Goal: Task Accomplishment & Management: Use online tool/utility

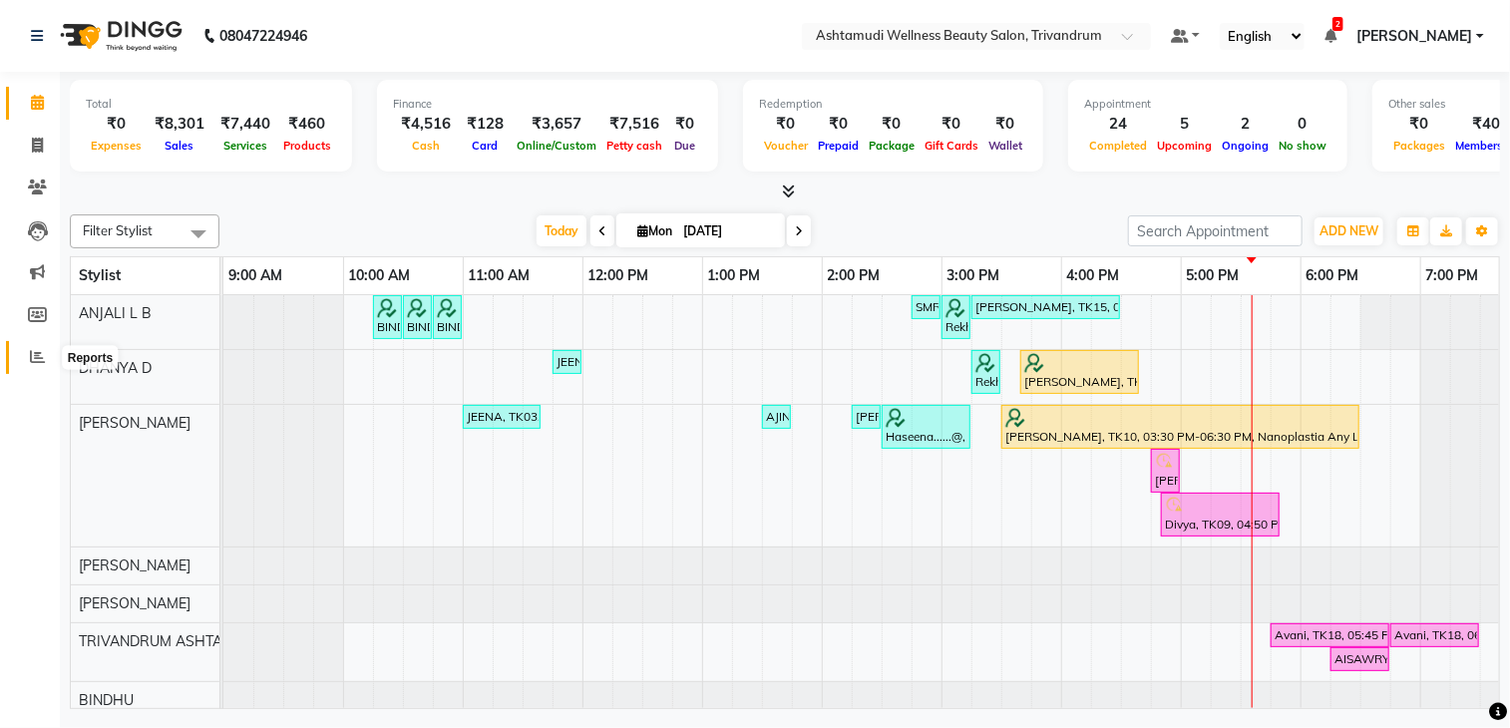
click at [38, 365] on span at bounding box center [37, 357] width 35 height 23
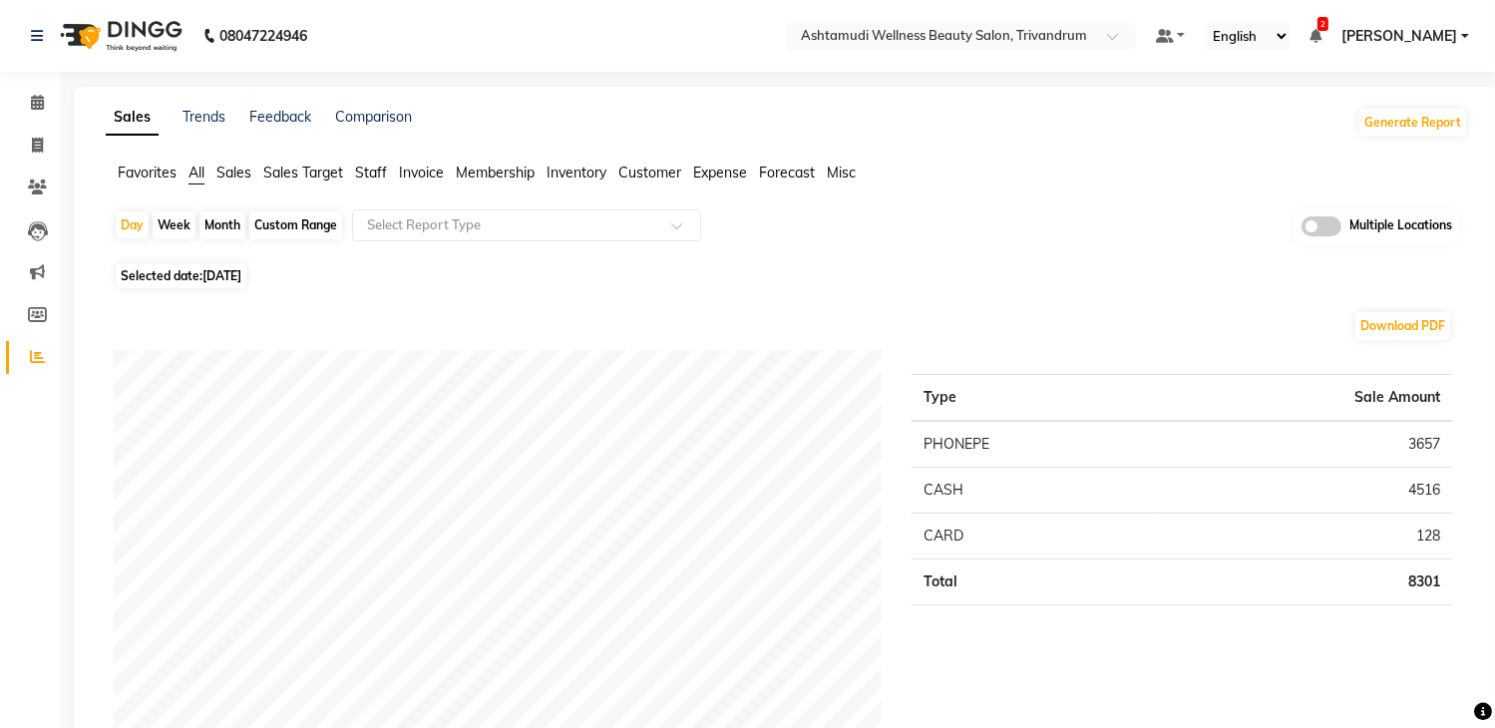
click at [1335, 230] on span at bounding box center [1321, 226] width 40 height 20
click at [1301, 229] on input "checkbox" at bounding box center [1301, 229] width 0 height 0
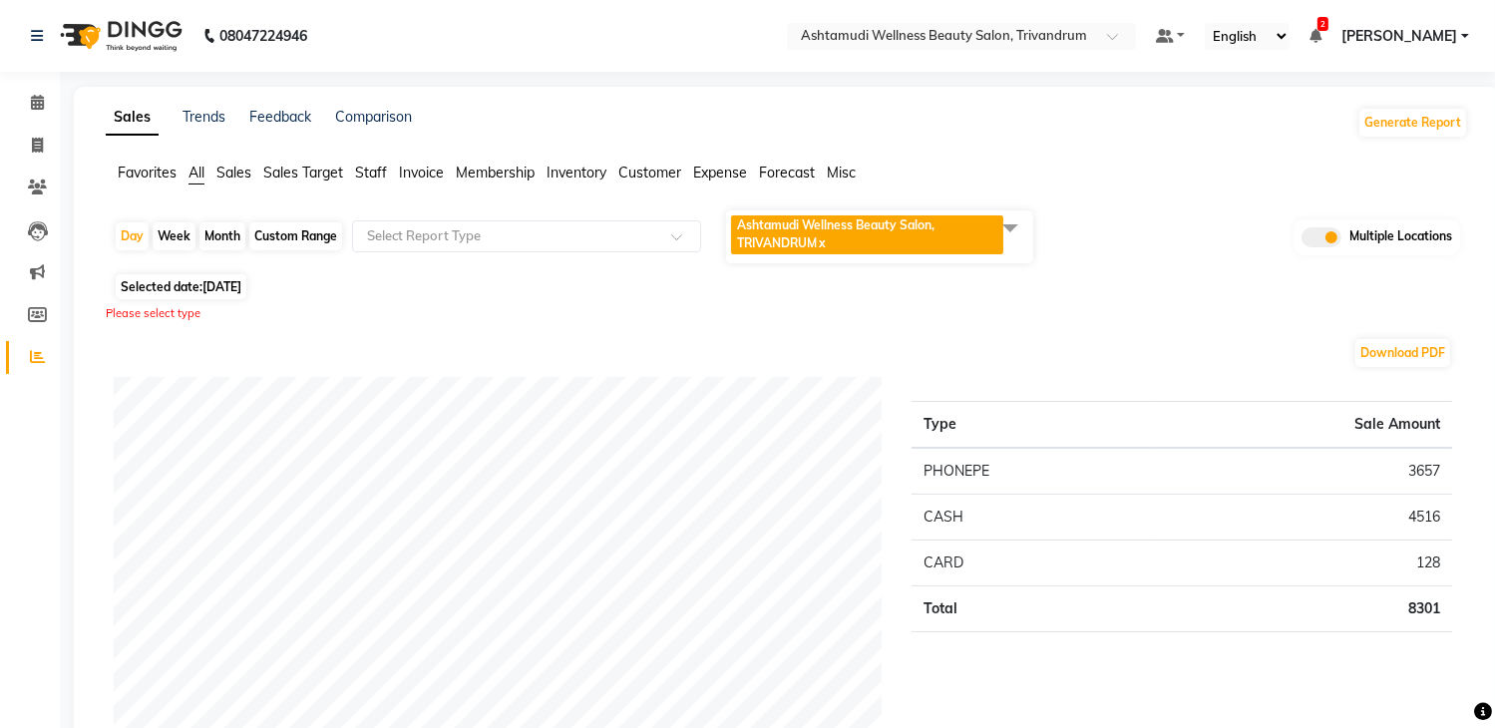
click at [1012, 233] on span at bounding box center [1010, 227] width 40 height 38
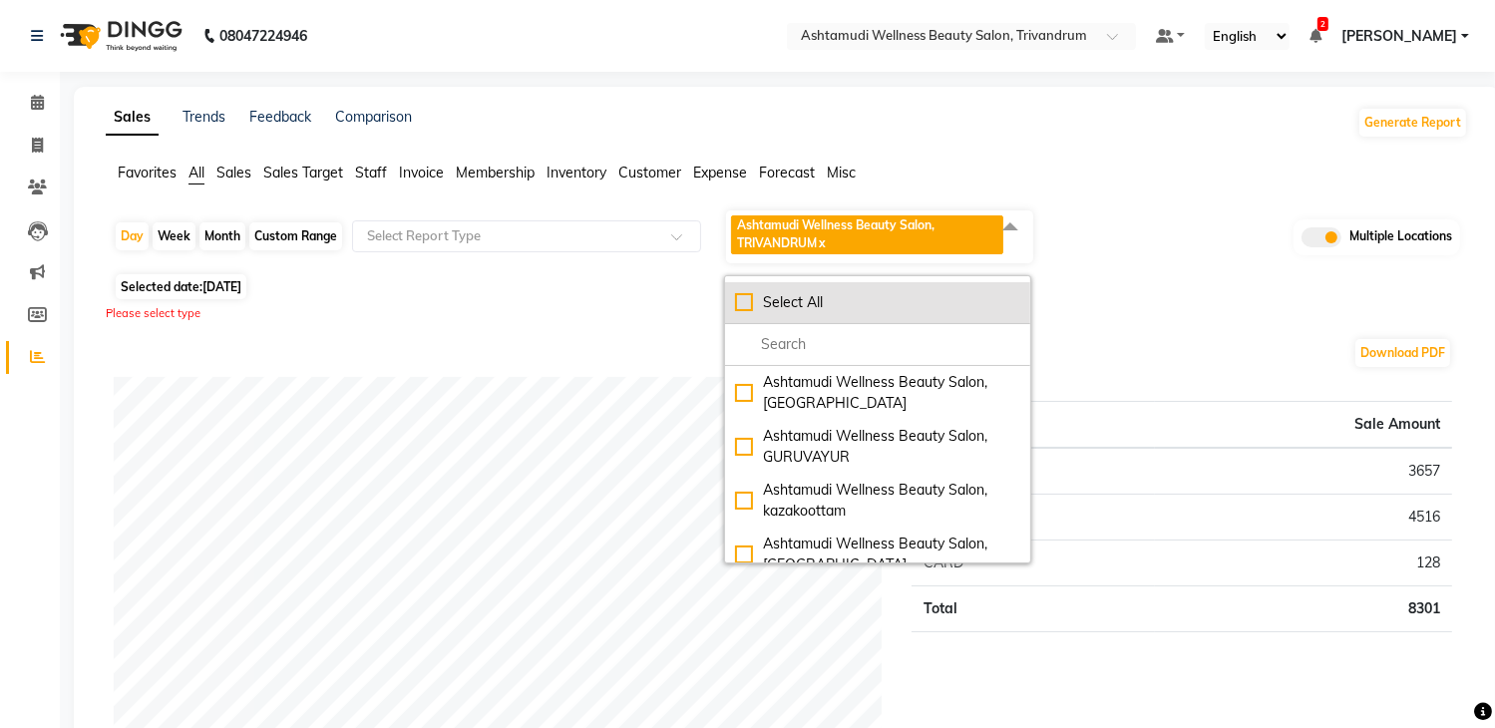
click at [845, 308] on div "Select All" at bounding box center [877, 302] width 285 height 21
checkbox input "true"
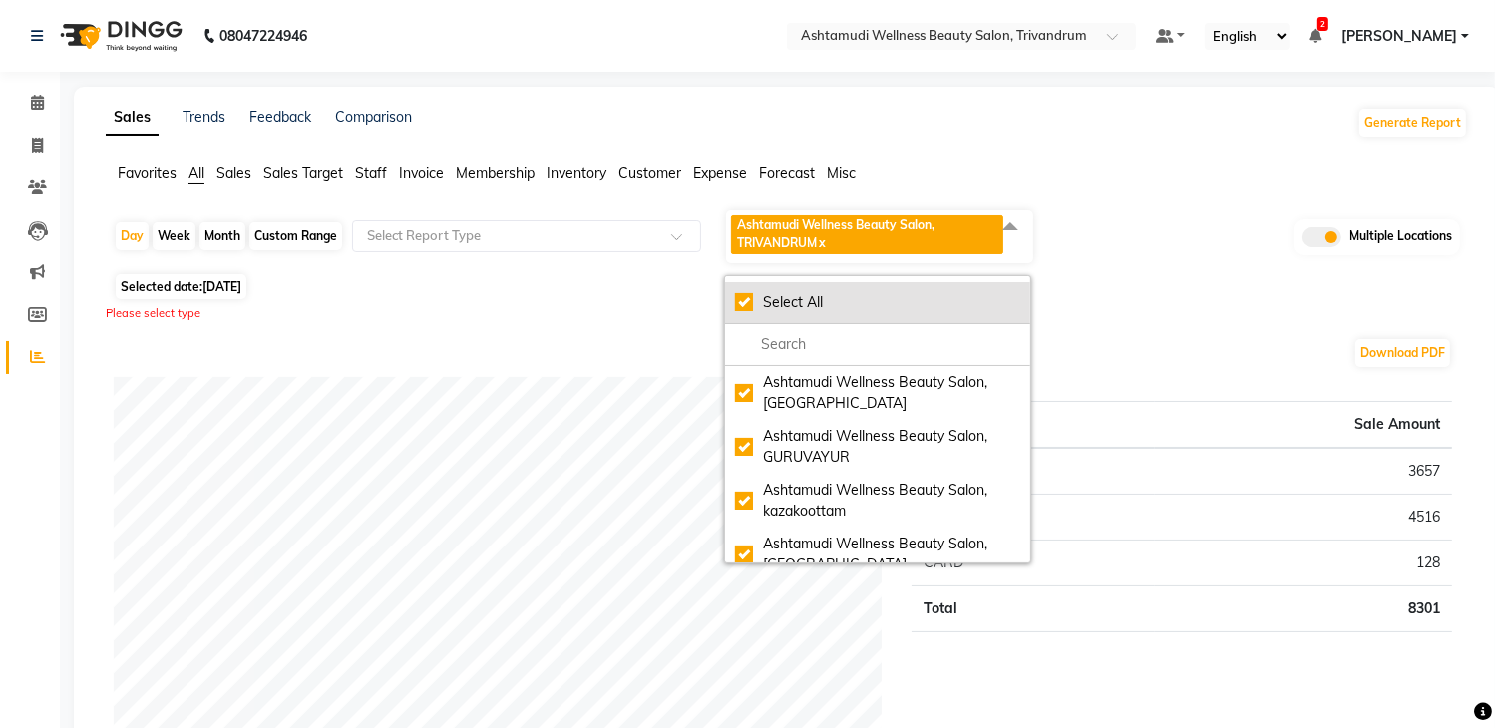
checkbox input "true"
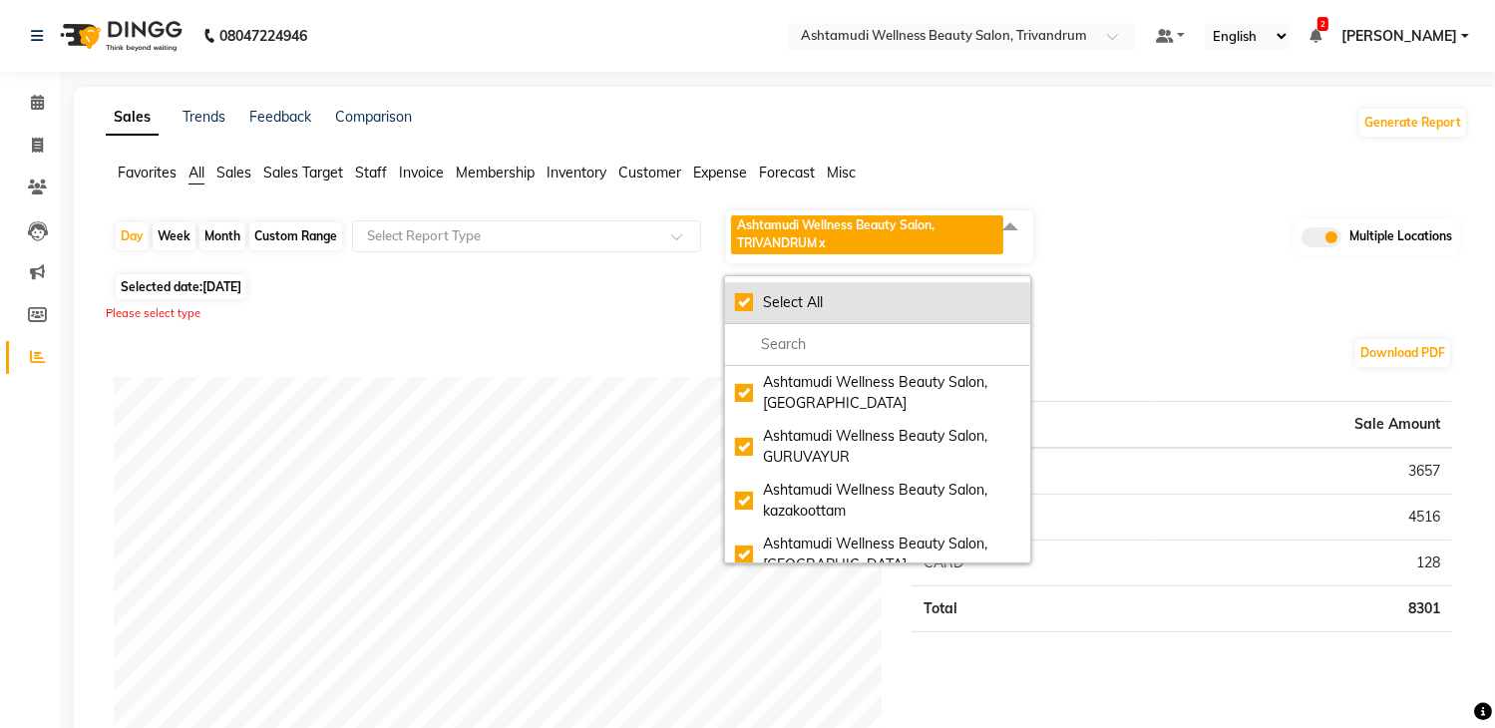
checkbox input "true"
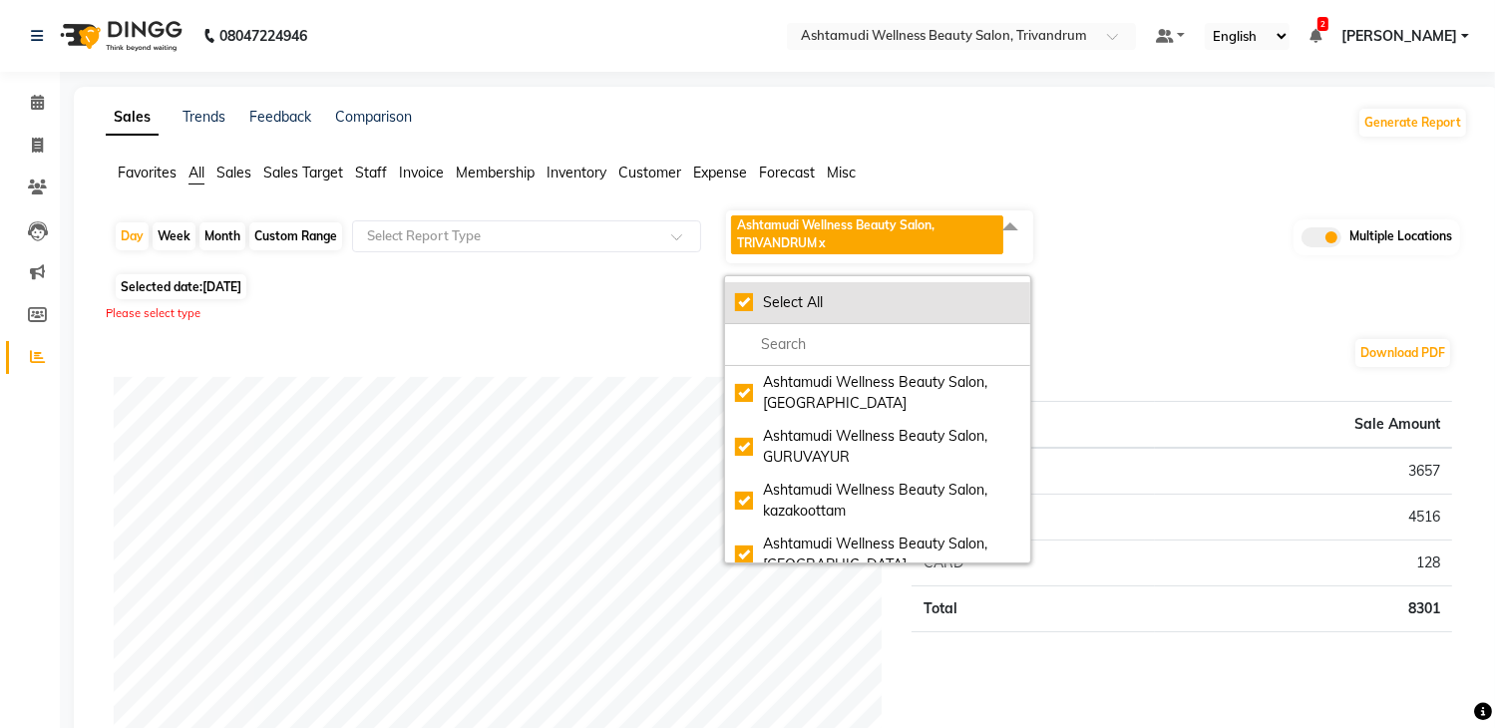
checkbox input "true"
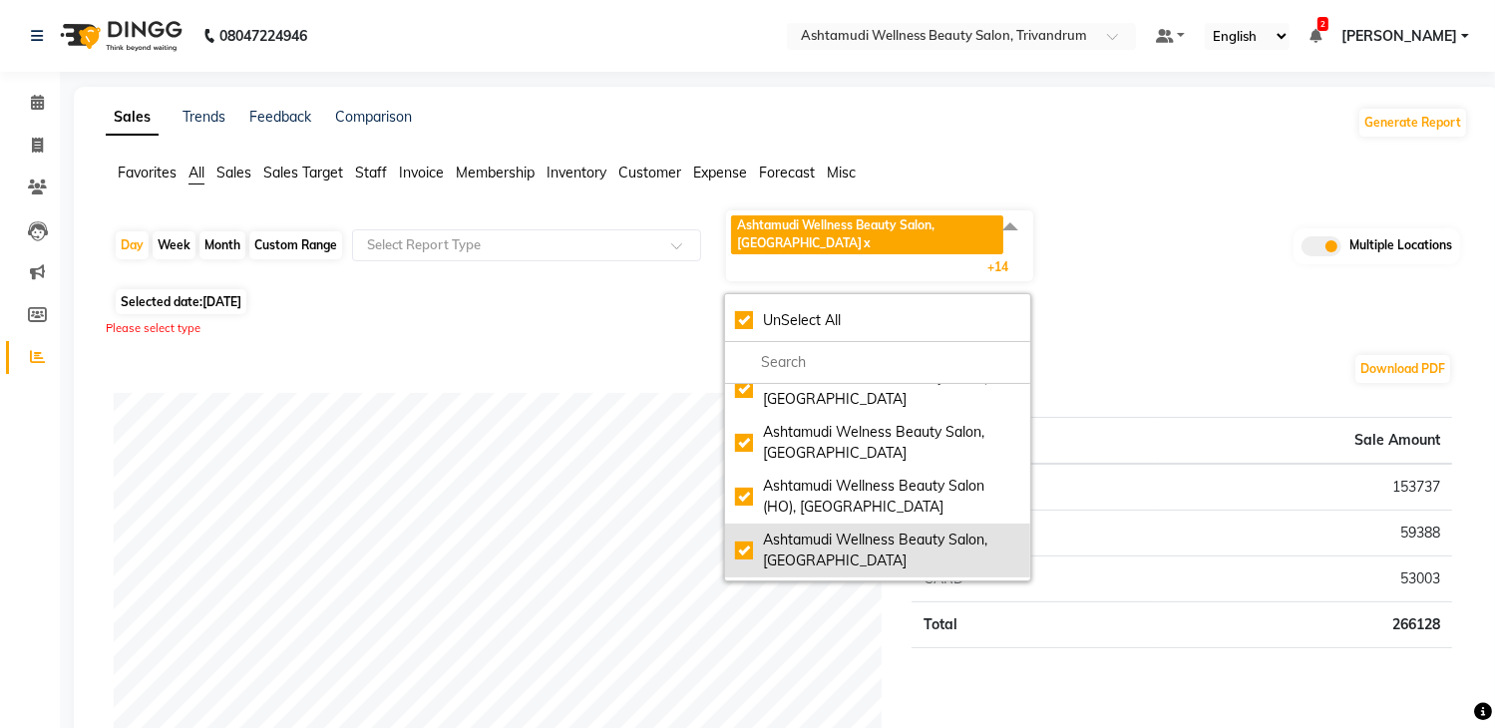
scroll to position [499, 0]
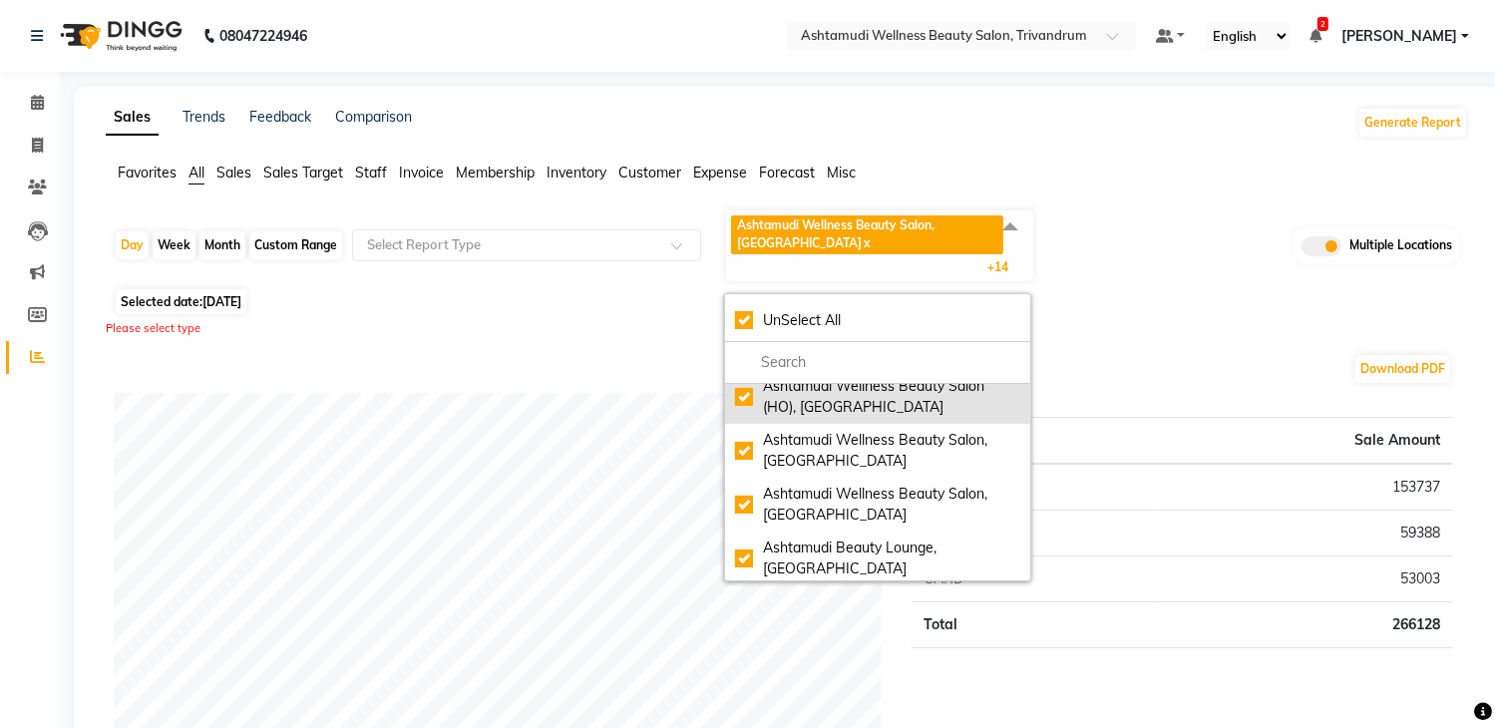
click at [836, 404] on div "Ashtamudi Wellness Beauty Salon (HO), [GEOGRAPHIC_DATA]" at bounding box center [877, 397] width 285 height 42
checkbox input "false"
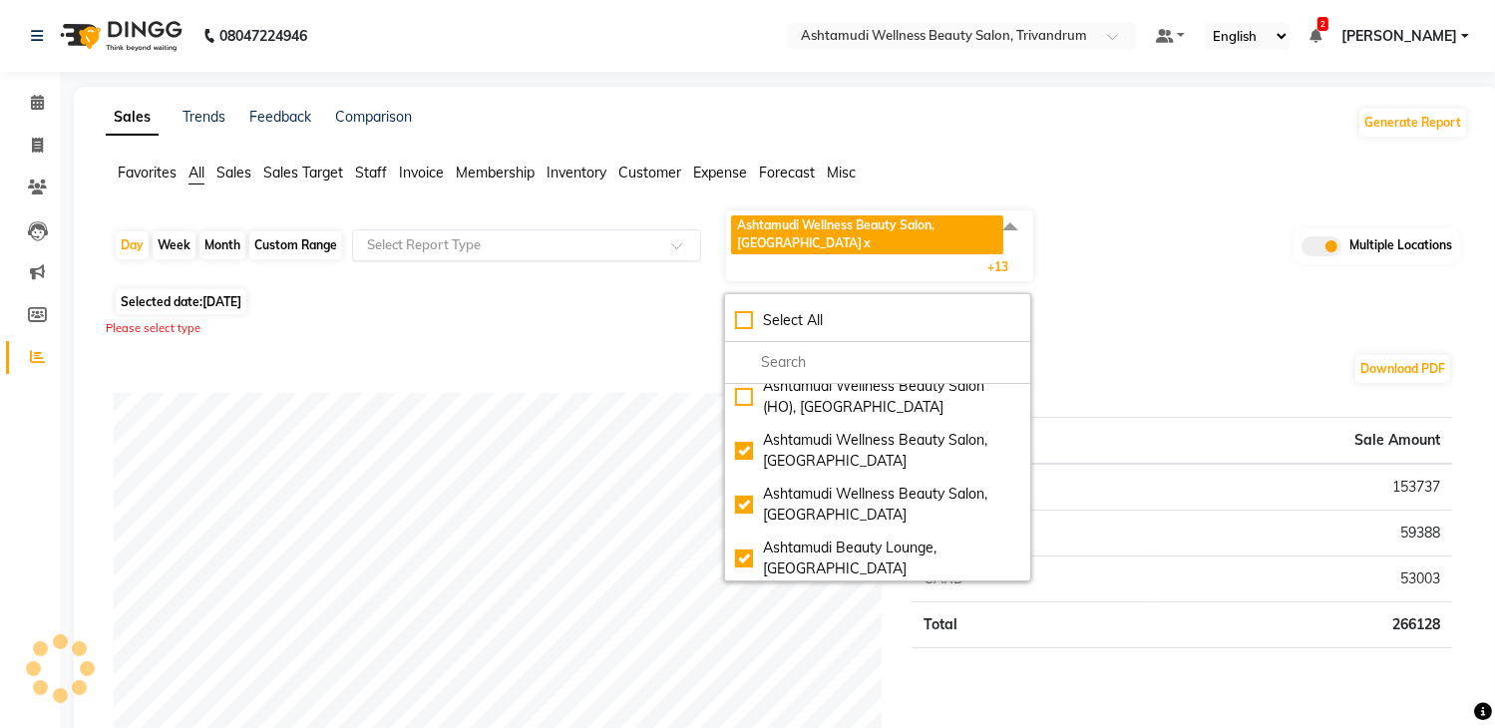
click at [470, 246] on input "text" at bounding box center [506, 245] width 287 height 20
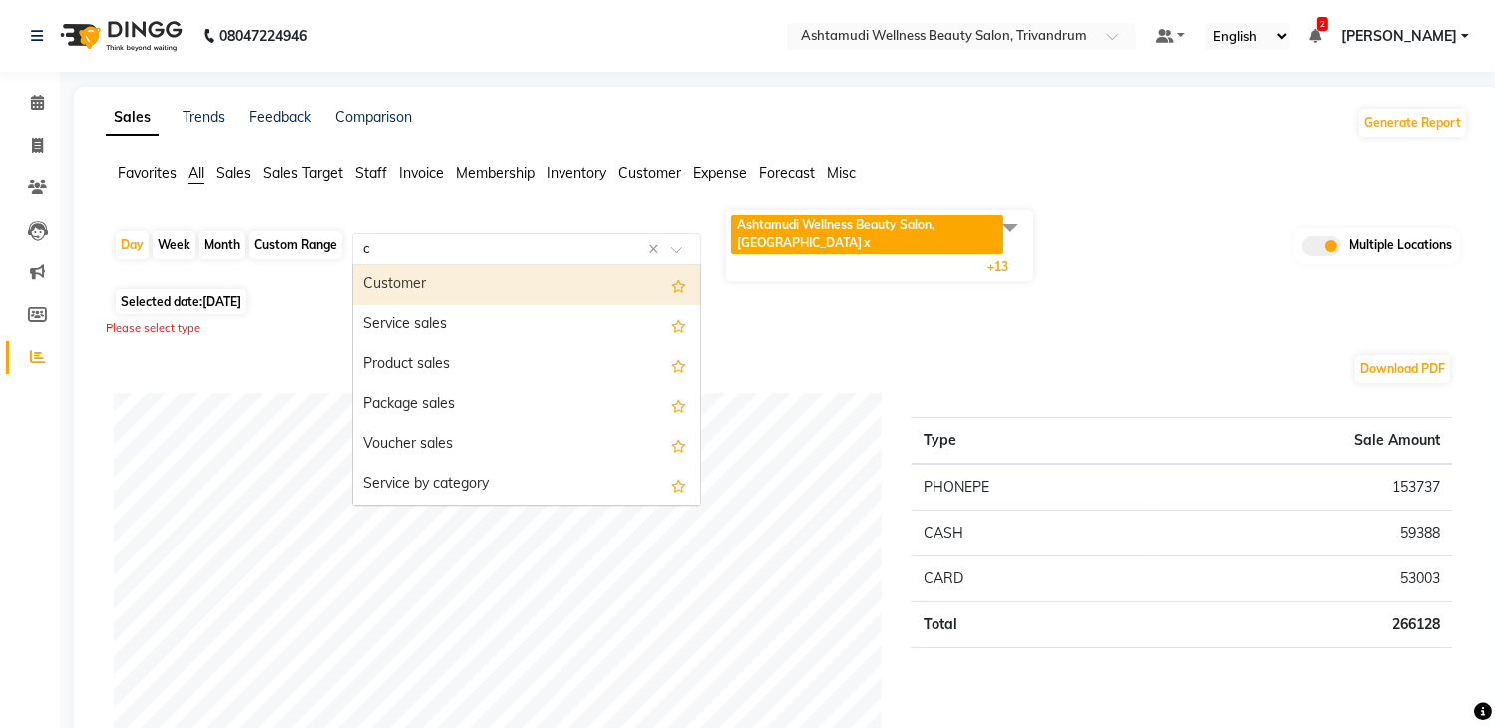
type input "ce"
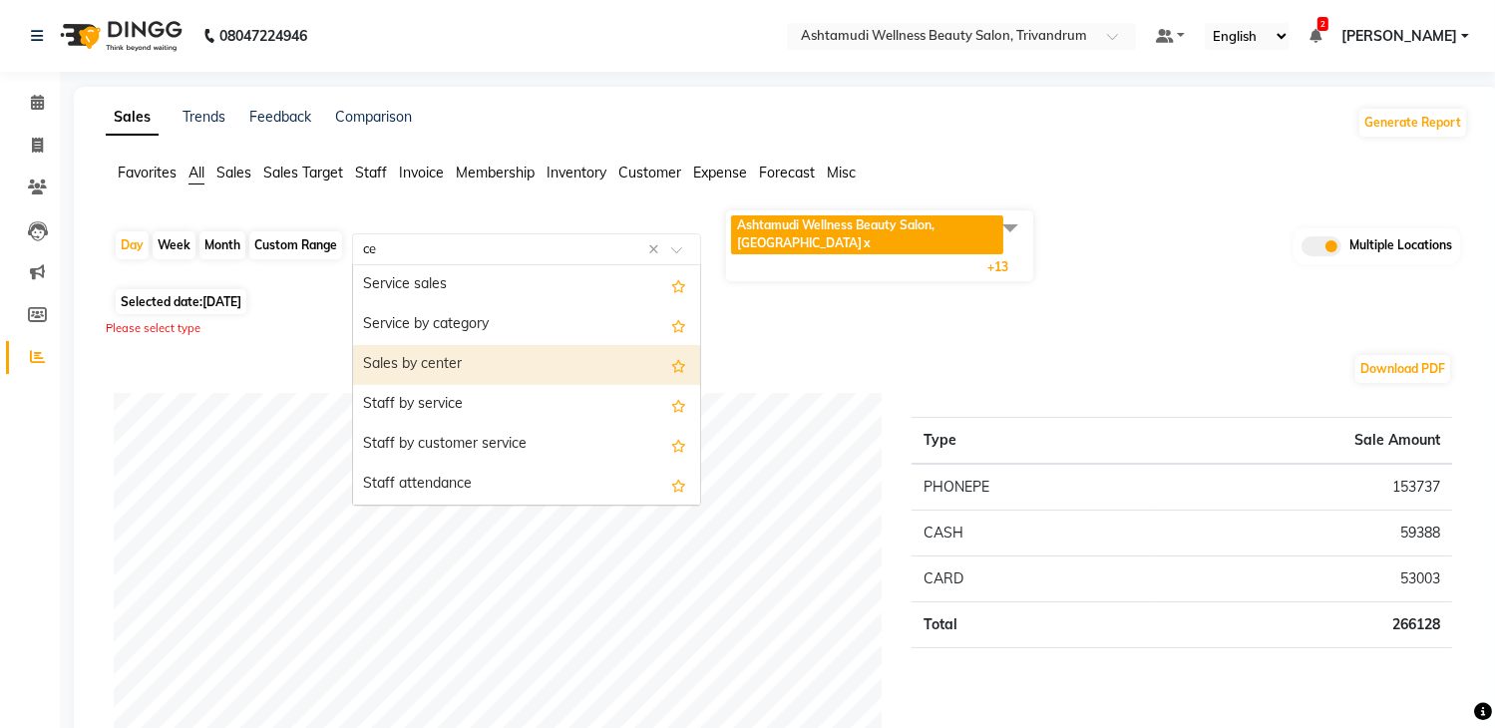
click at [460, 352] on div "Sales by center" at bounding box center [526, 365] width 347 height 40
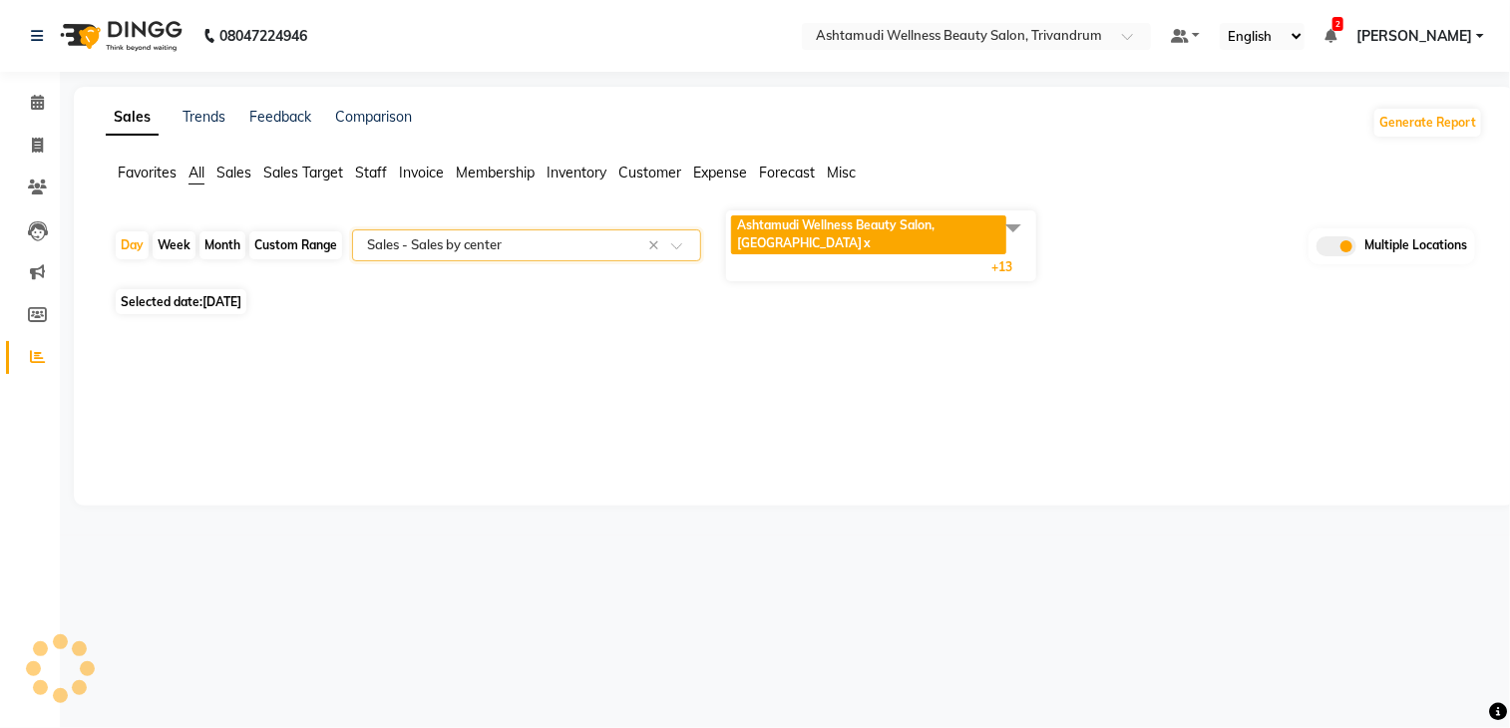
select select "full_report"
select select "csv"
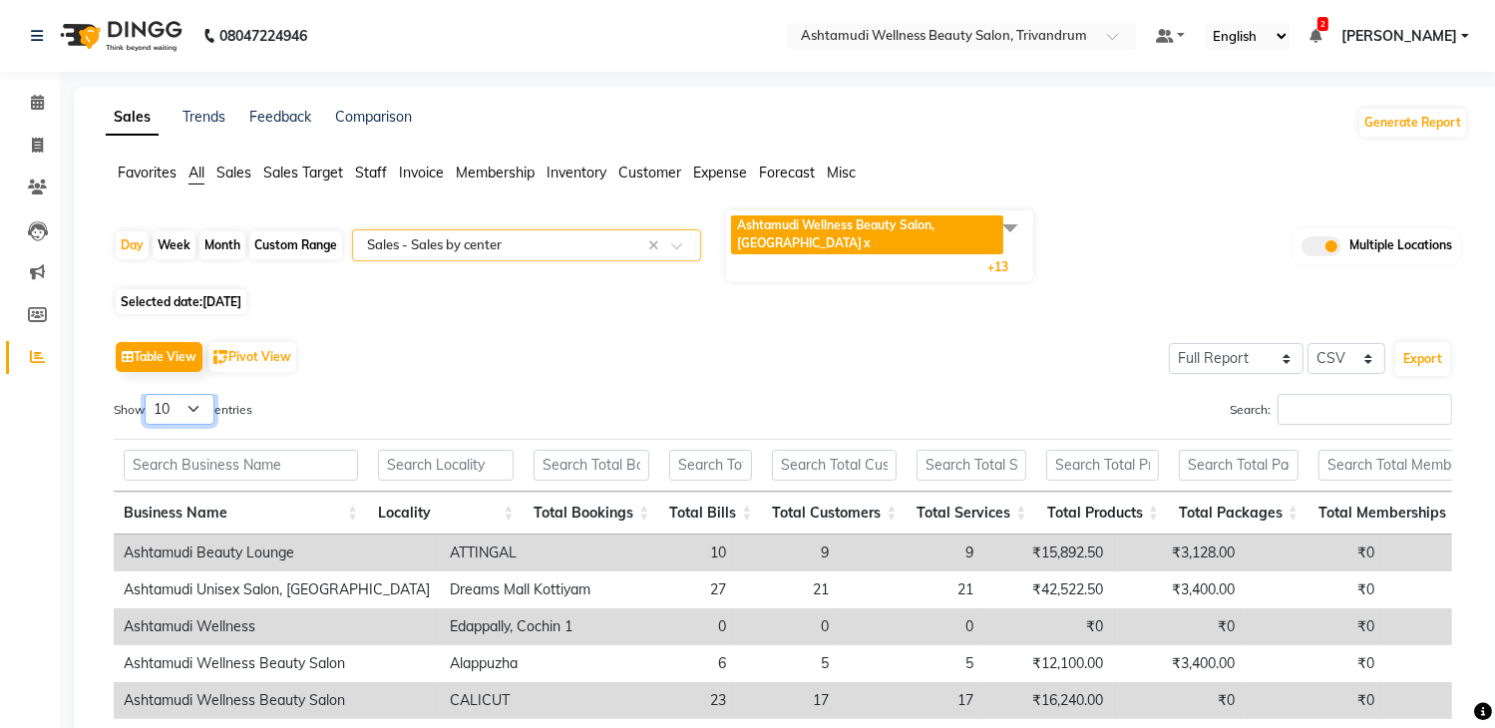
click at [190, 407] on select "10 25 50 100" at bounding box center [180, 409] width 70 height 31
select select "25"
click at [148, 394] on select "10 25 50 100" at bounding box center [180, 409] width 70 height 31
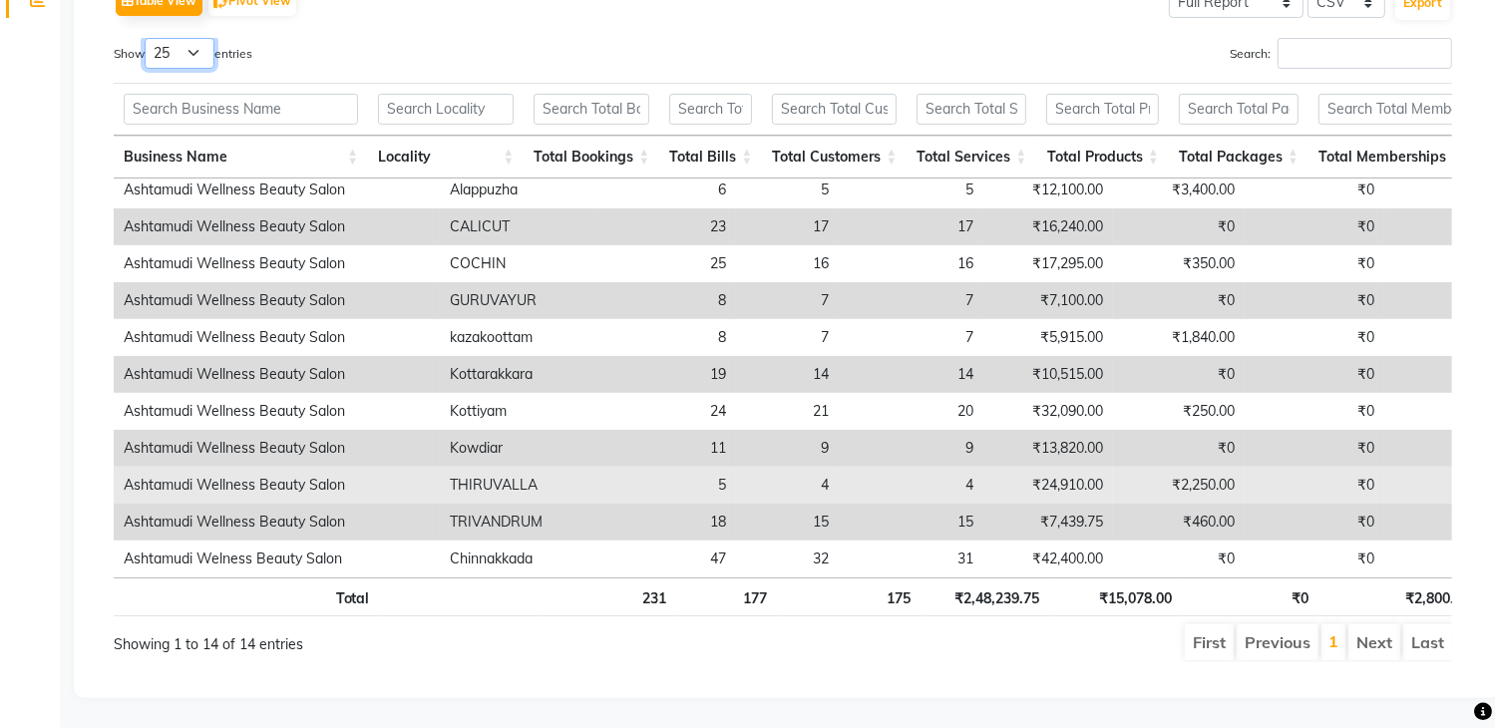
scroll to position [368, 0]
